Goal: Task Accomplishment & Management: Complete application form

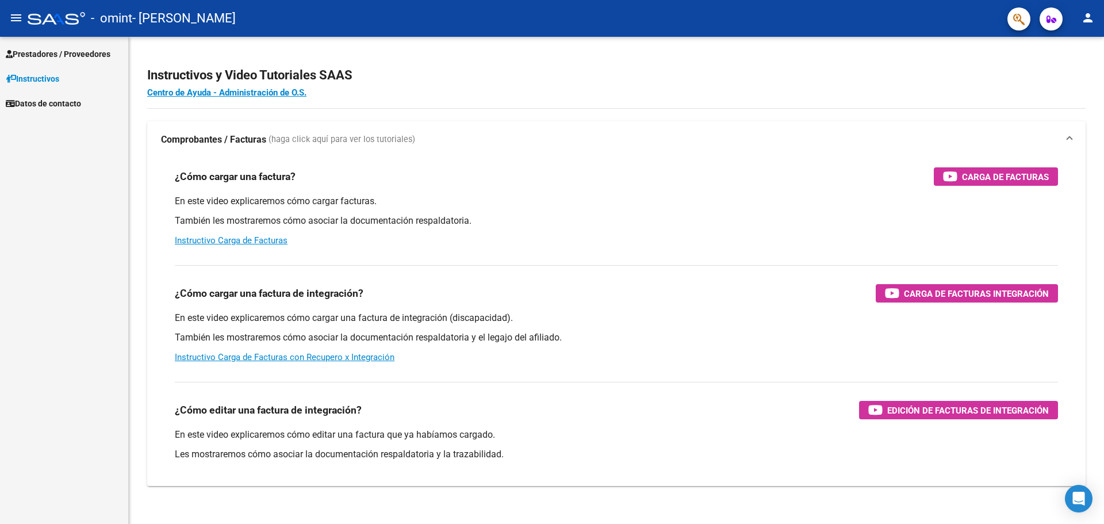
drag, startPoint x: 45, startPoint y: 56, endPoint x: 51, endPoint y: 55, distance: 6.4
click at [45, 56] on span "Prestadores / Proveedores" at bounding box center [58, 54] width 105 height 13
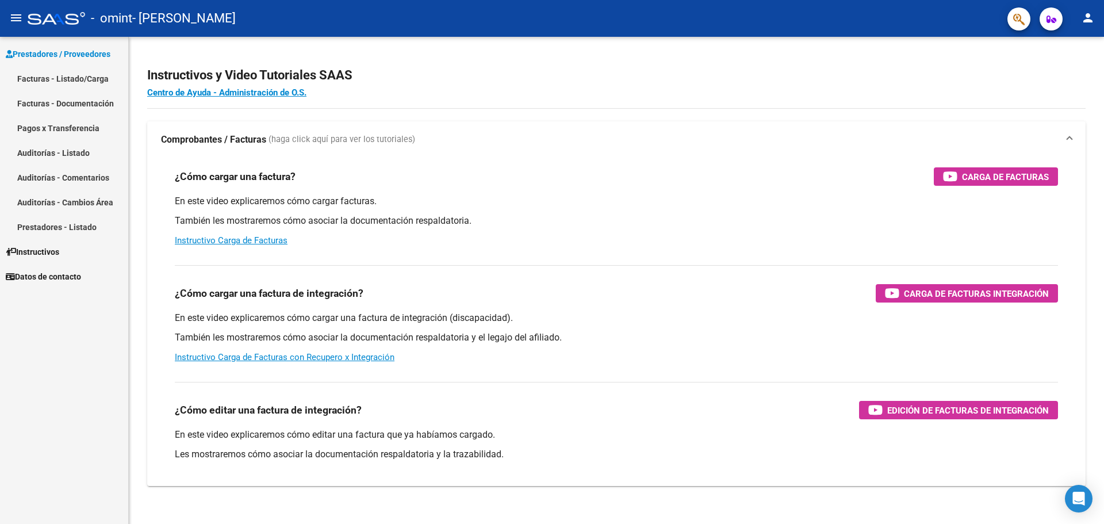
click at [46, 78] on link "Facturas - Listado/Carga" at bounding box center [64, 78] width 128 height 25
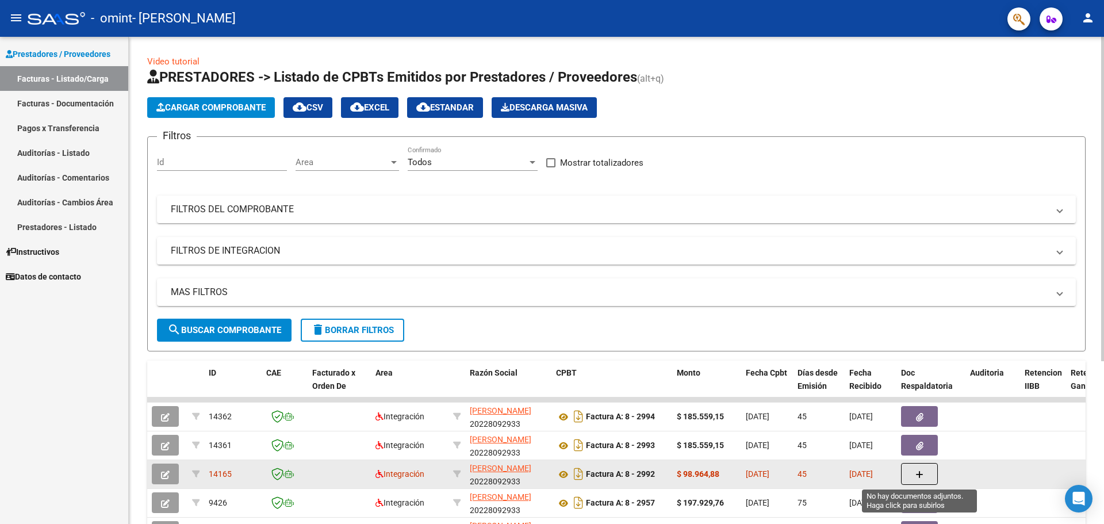
click at [919, 474] on icon "button" at bounding box center [919, 474] width 8 height 9
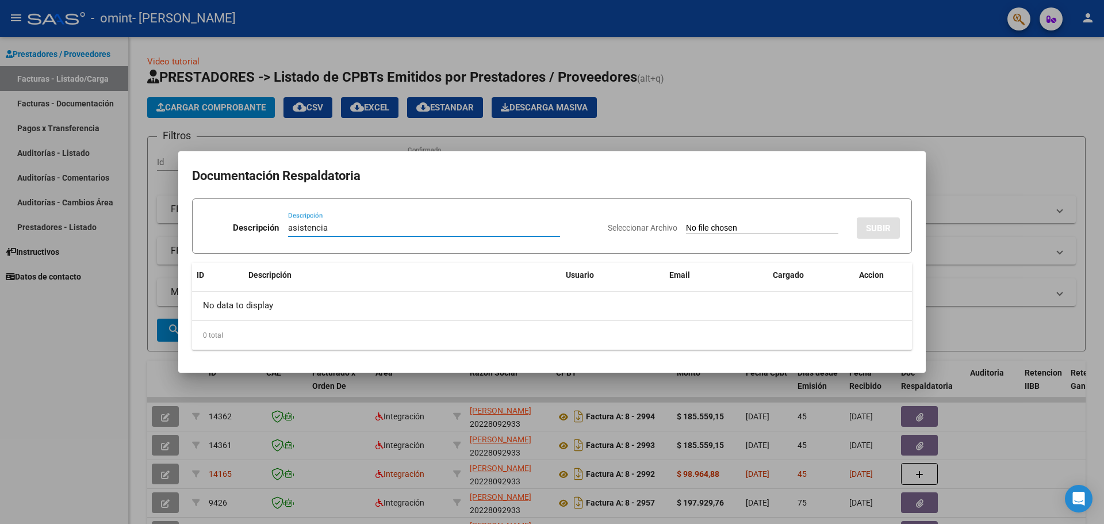
type input "asistencia"
click at [628, 228] on span "Seleccionar Archivo" at bounding box center [643, 227] width 70 height 9
click at [686, 228] on input "Seleccionar Archivo" at bounding box center [762, 228] width 152 height 11
type input "C:\fakepath\ASISTENCIA.pdf"
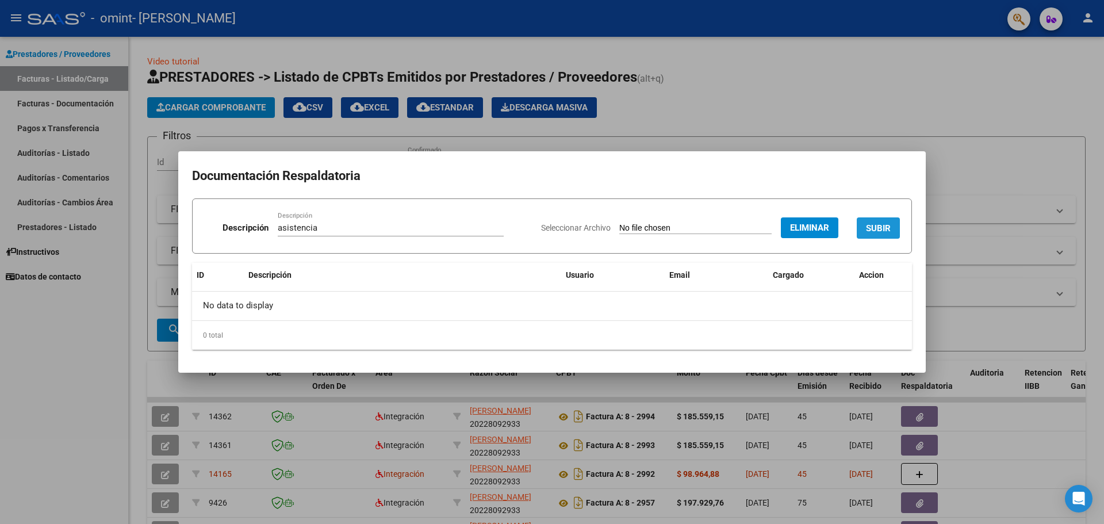
click at [872, 226] on span "SUBIR" at bounding box center [878, 228] width 25 height 10
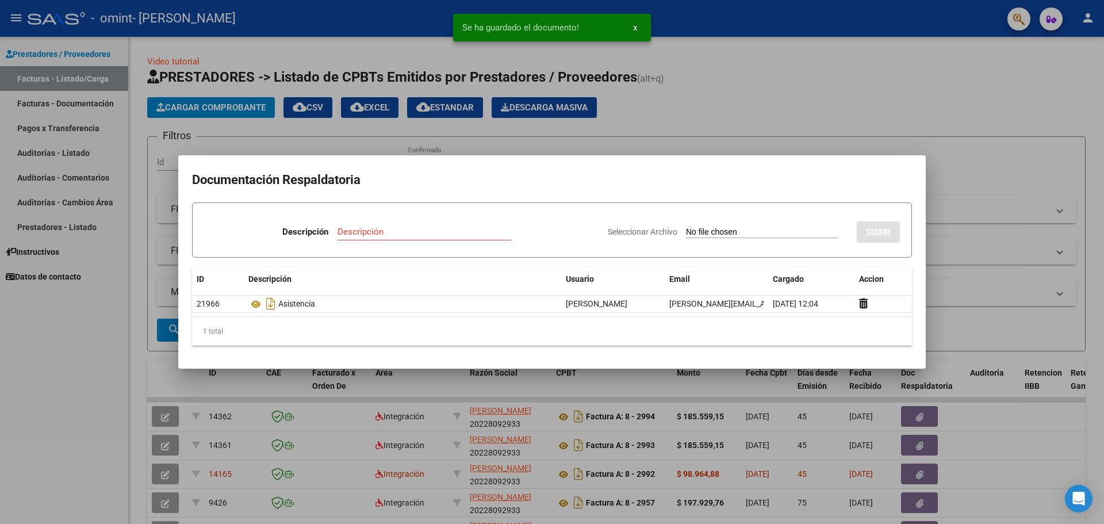
click at [345, 231] on input "Descripción" at bounding box center [424, 231] width 174 height 10
type input "a"
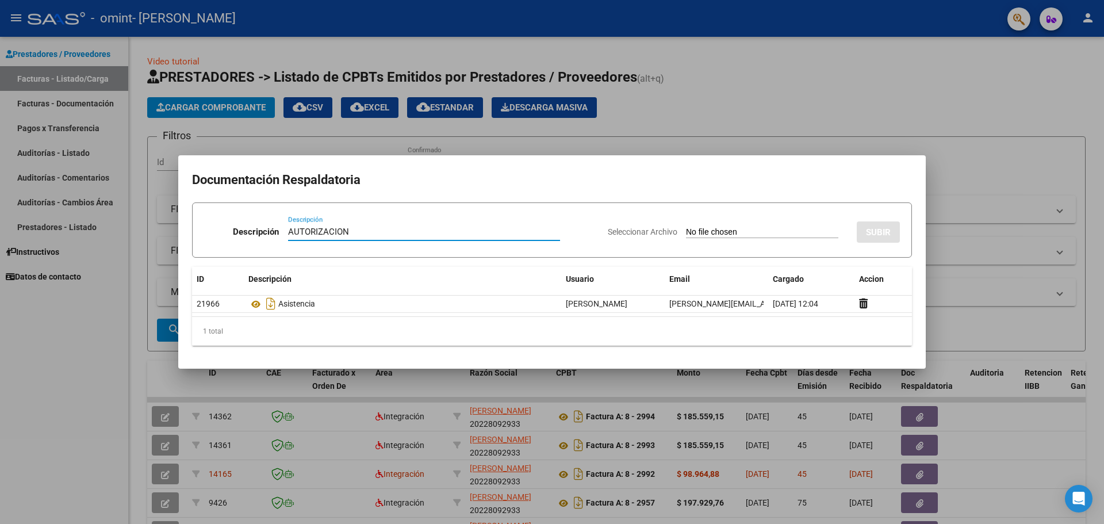
type input "AUTORIZACION"
click at [608, 231] on span "Seleccionar Archivo" at bounding box center [643, 231] width 70 height 9
click at [686, 231] on input "Seleccionar Archivo" at bounding box center [762, 232] width 152 height 11
type input "C:\fakepath\AUTORIZACION.pdf"
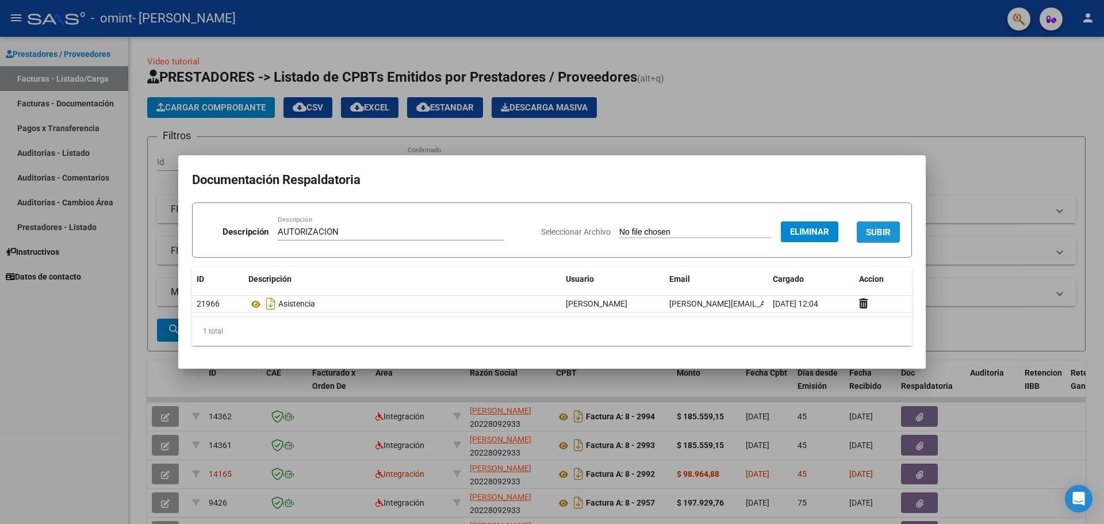
click at [873, 229] on span "SUBIR" at bounding box center [878, 232] width 25 height 10
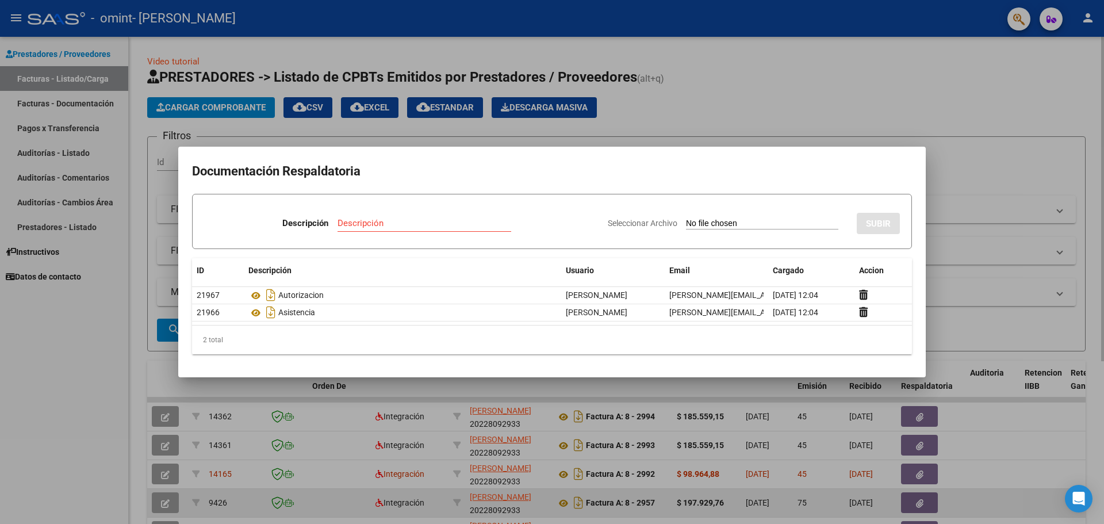
click at [898, 508] on div at bounding box center [552, 262] width 1104 height 524
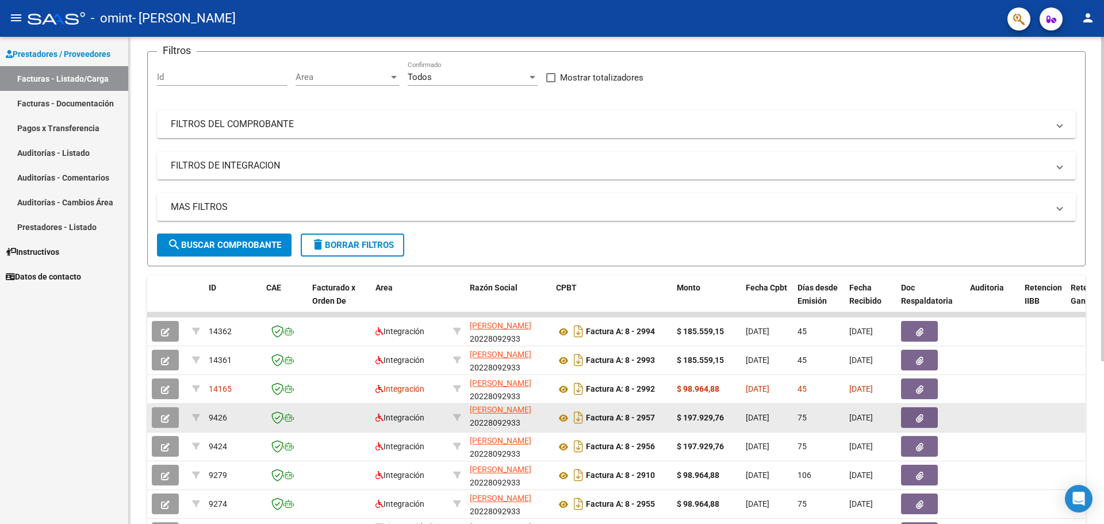
scroll to position [115, 0]
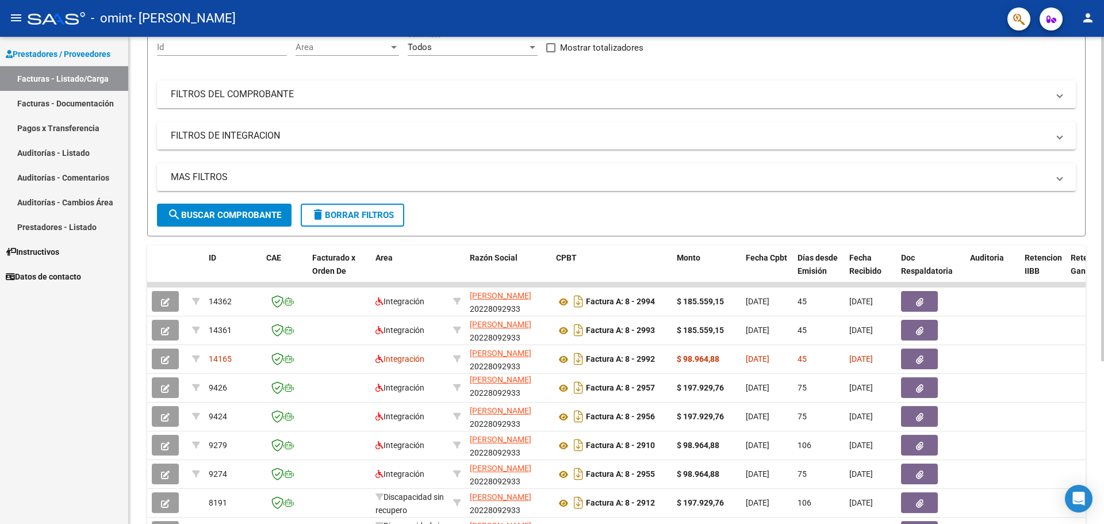
click at [203, 218] on span "search Buscar Comprobante" at bounding box center [224, 215] width 114 height 10
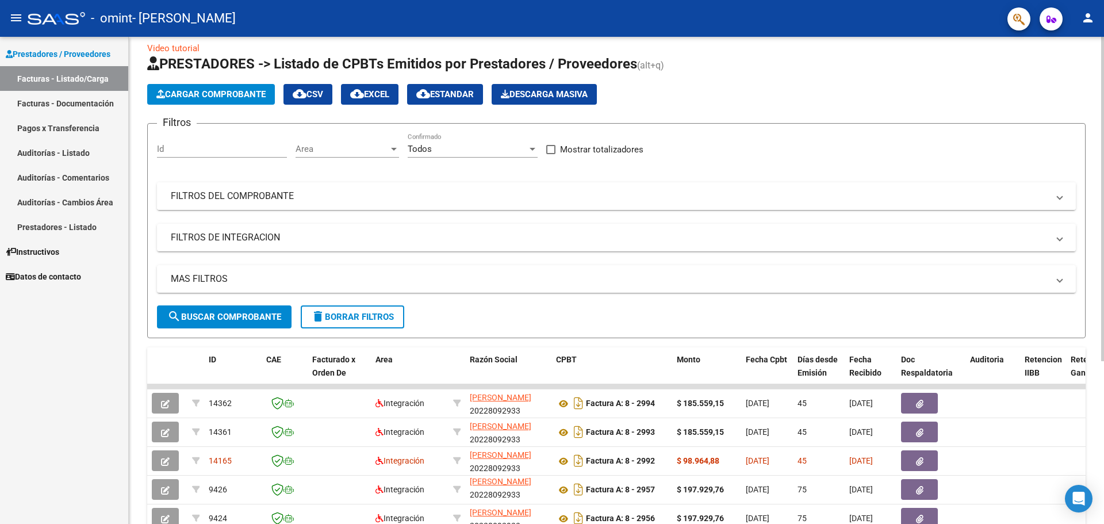
scroll to position [0, 0]
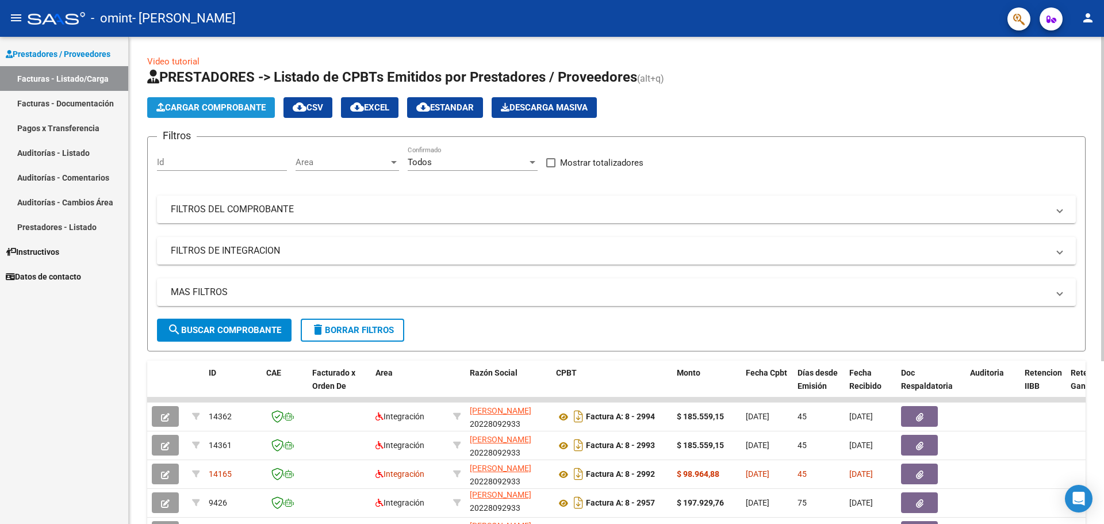
click at [229, 108] on span "Cargar Comprobante" at bounding box center [210, 107] width 109 height 10
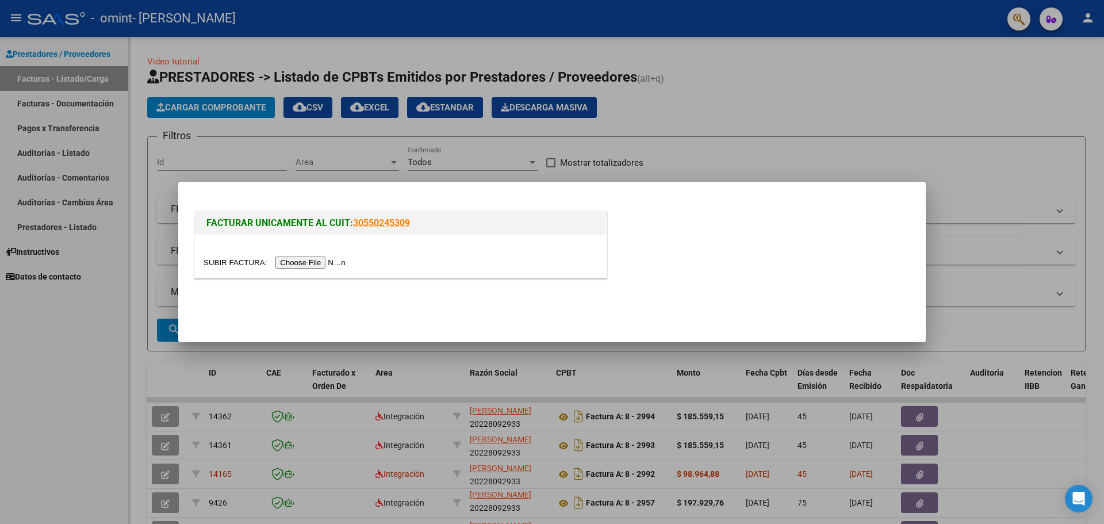
click at [304, 263] on input "file" at bounding box center [275, 262] width 145 height 12
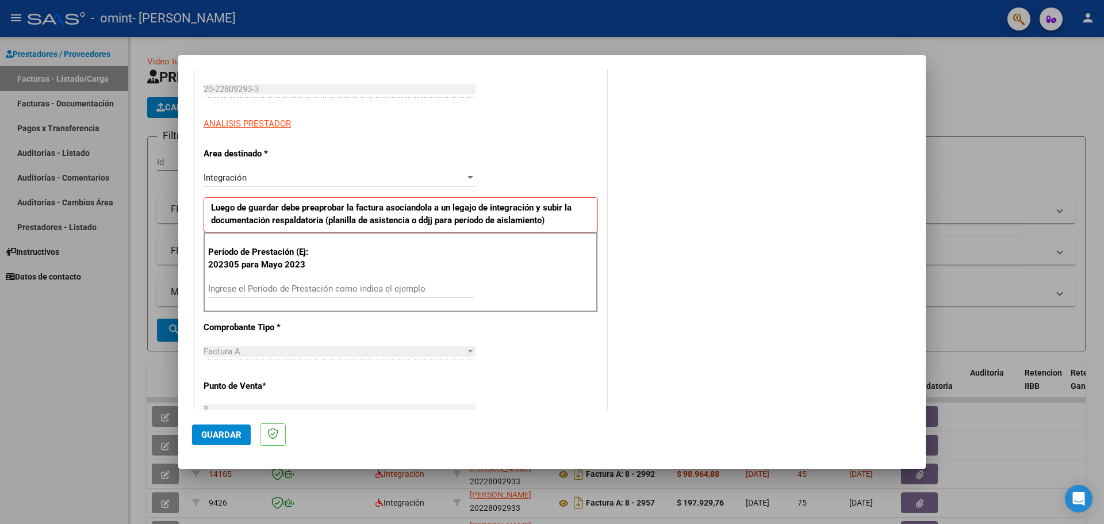
scroll to position [172, 0]
click at [467, 178] on div at bounding box center [470, 176] width 6 height 3
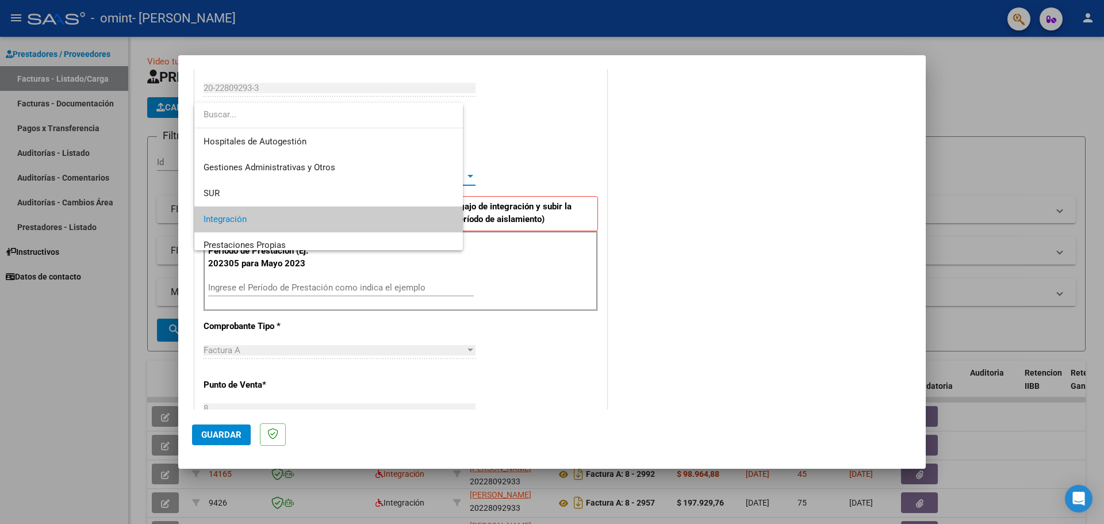
scroll to position [43, 0]
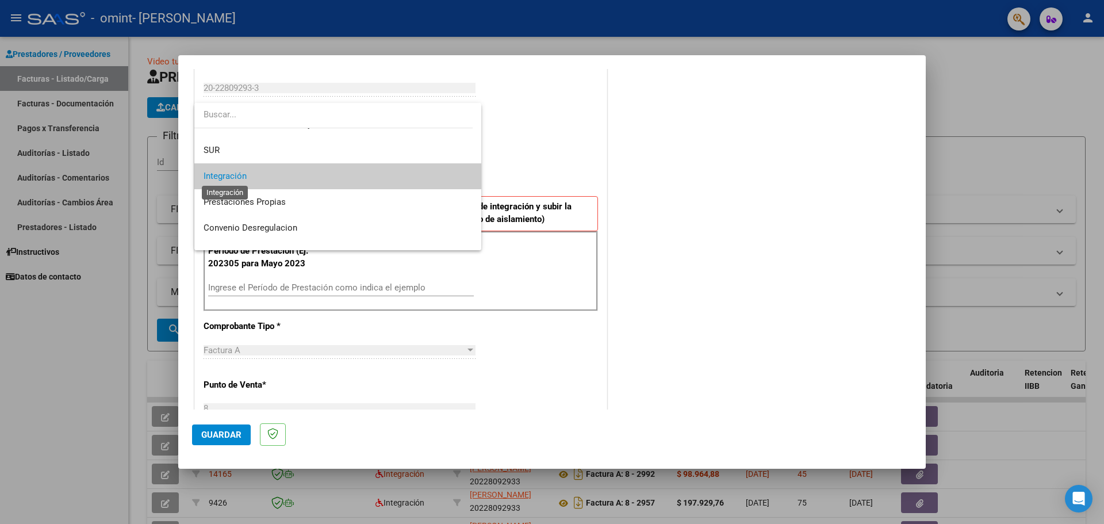
click at [239, 175] on span "Integración" at bounding box center [224, 176] width 43 height 10
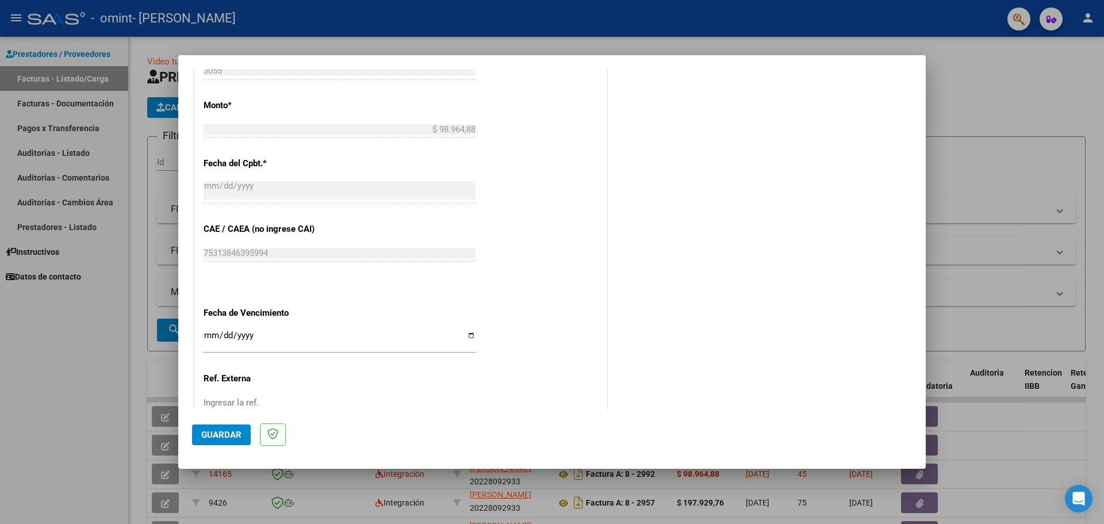
scroll to position [575, 0]
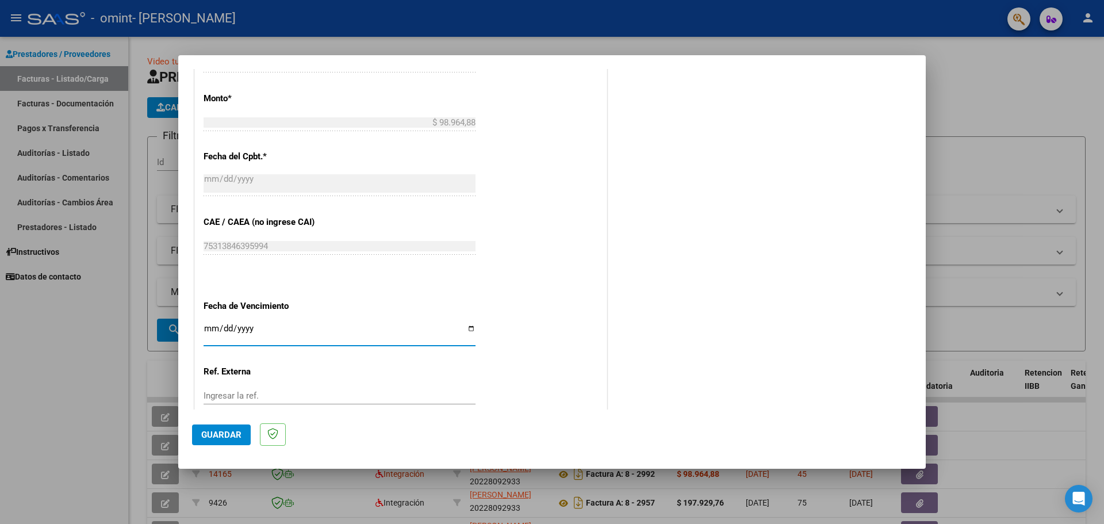
click at [264, 330] on input "Ingresar la fecha" at bounding box center [339, 333] width 272 height 18
click at [468, 330] on input "Ingresar la fecha" at bounding box center [339, 333] width 272 height 18
click at [466, 325] on input "[DATE]" at bounding box center [339, 333] width 272 height 18
type input "[DATE]"
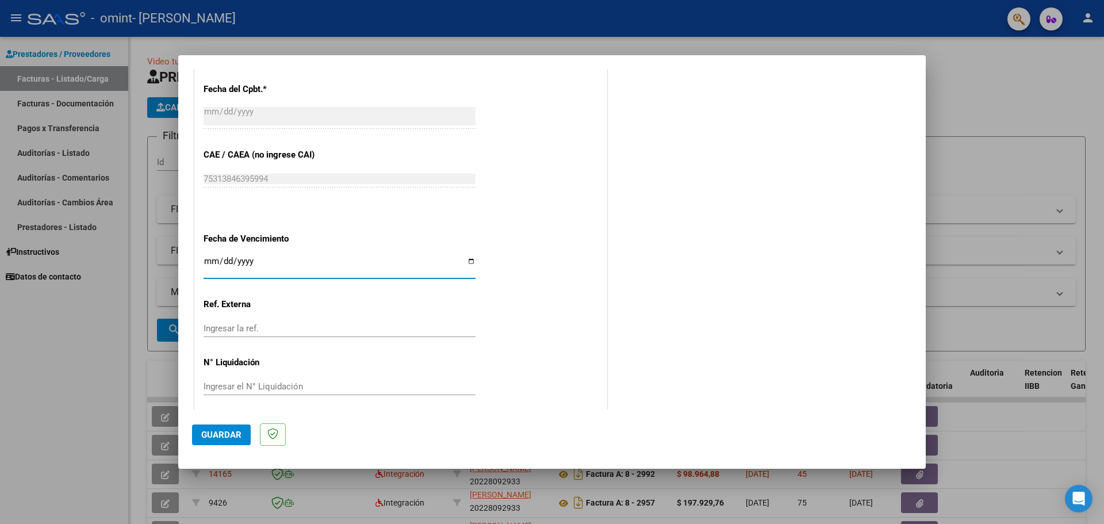
scroll to position [650, 0]
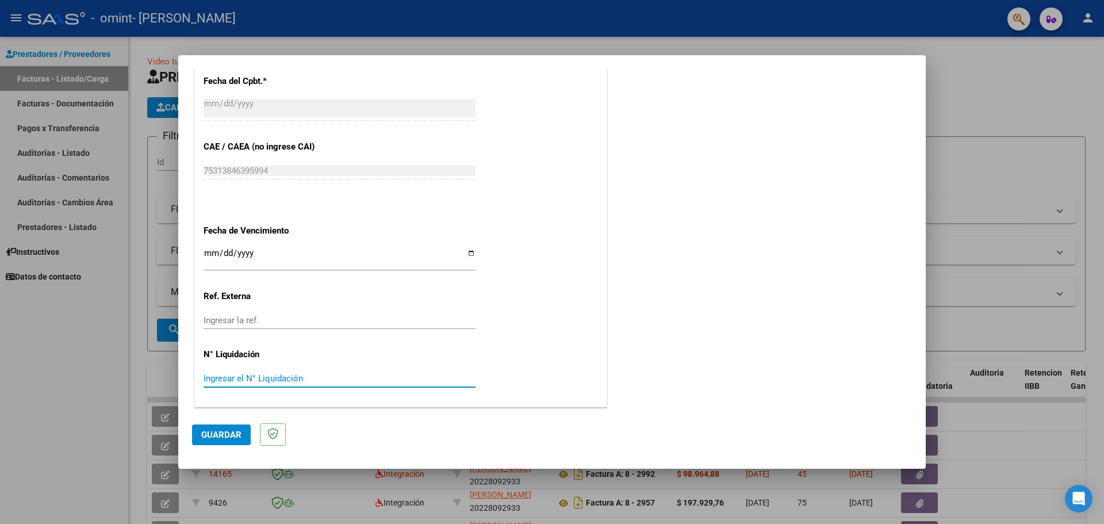
click at [239, 373] on input "Ingresar el N° Liquidación" at bounding box center [339, 378] width 272 height 10
click at [222, 436] on span "Guardar" at bounding box center [221, 434] width 40 height 10
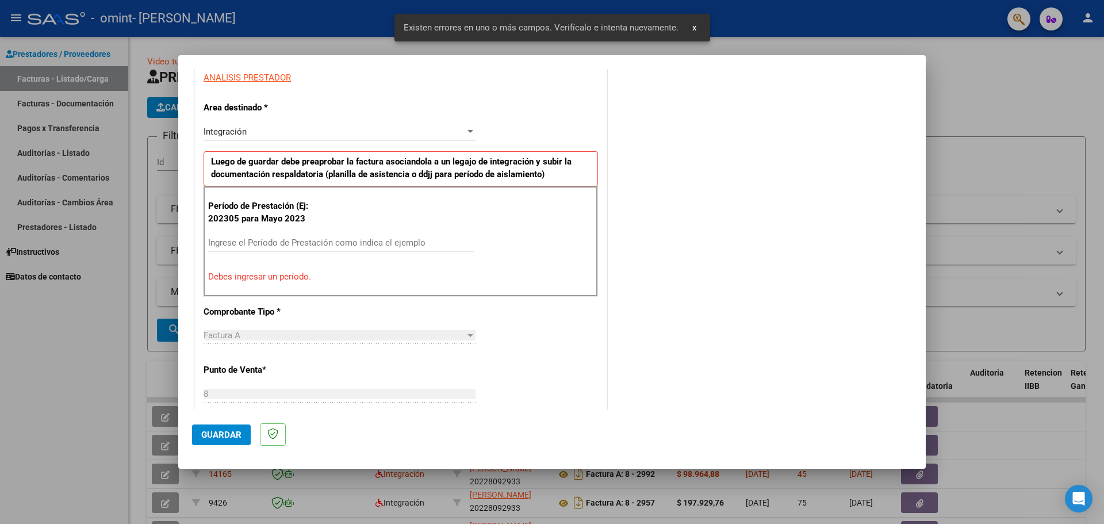
scroll to position [209, 0]
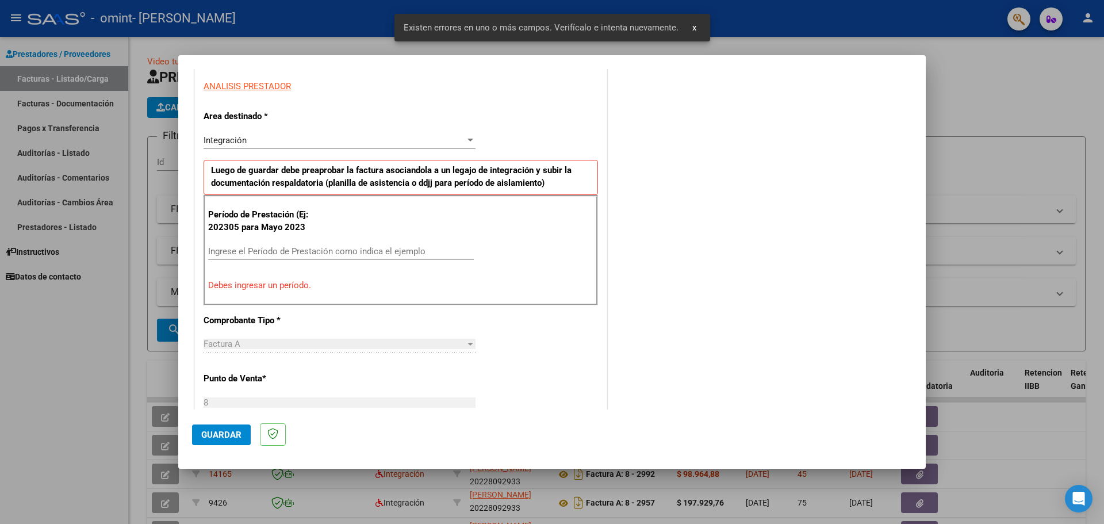
click at [255, 251] on input "Ingrese el Período de Prestación como indica el ejemplo" at bounding box center [341, 251] width 266 height 10
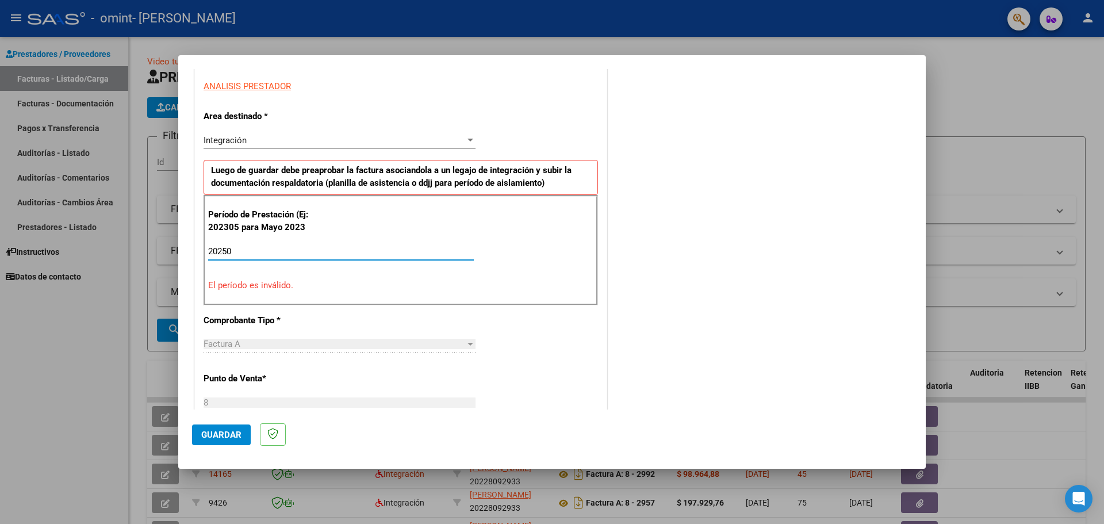
type input "202507"
